Goal: Transaction & Acquisition: Purchase product/service

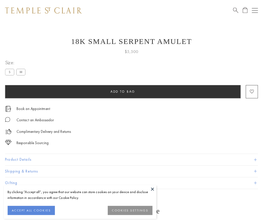
scroll to position [20, 0]
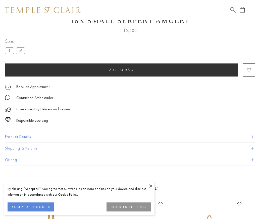
click at [121, 70] on span "Add to bag" at bounding box center [121, 70] width 25 height 4
